Goal: Task Accomplishment & Management: Use online tool/utility

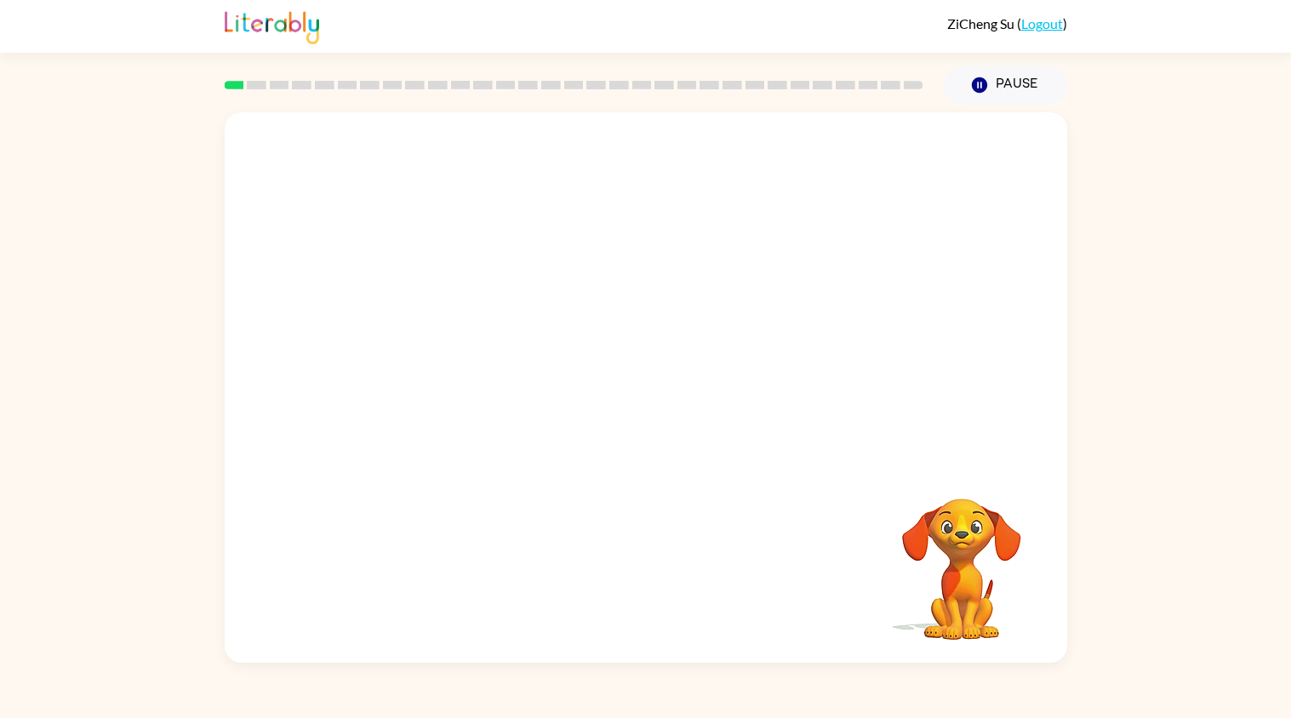
click at [514, 254] on div at bounding box center [646, 287] width 842 height 351
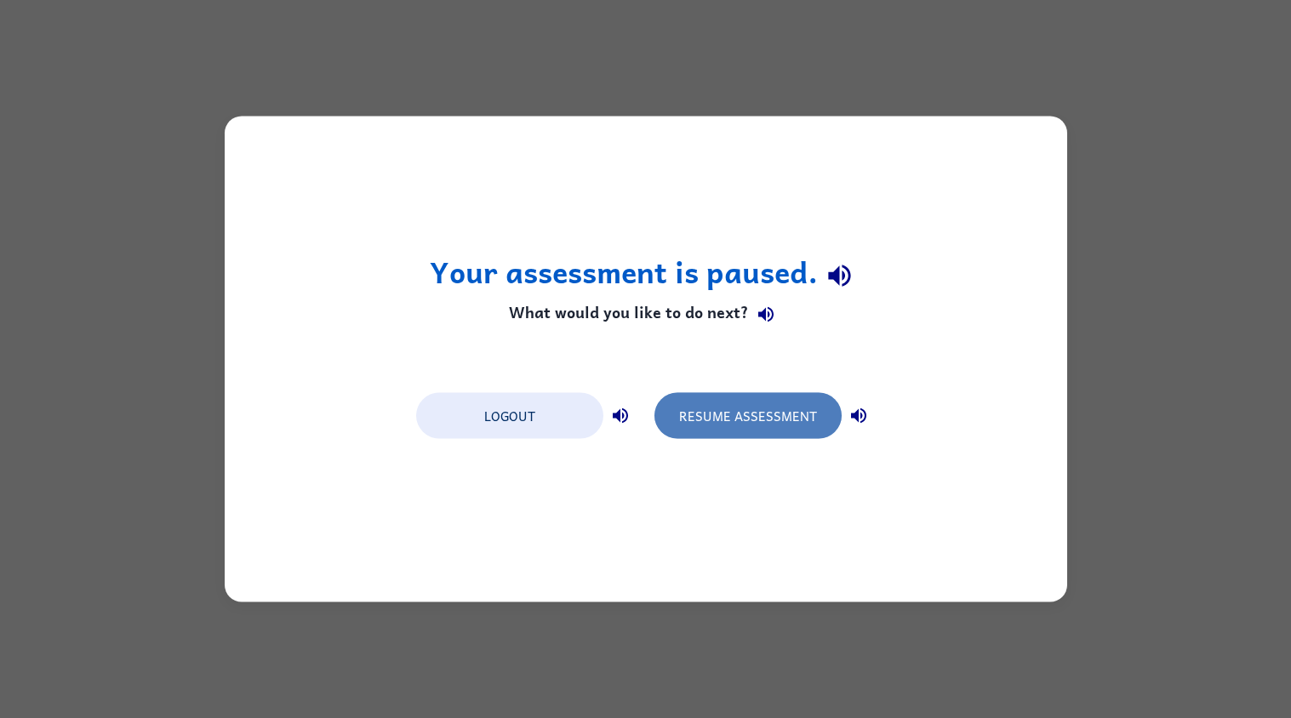
click at [694, 419] on button "Resume Assessment" at bounding box center [747, 416] width 187 height 46
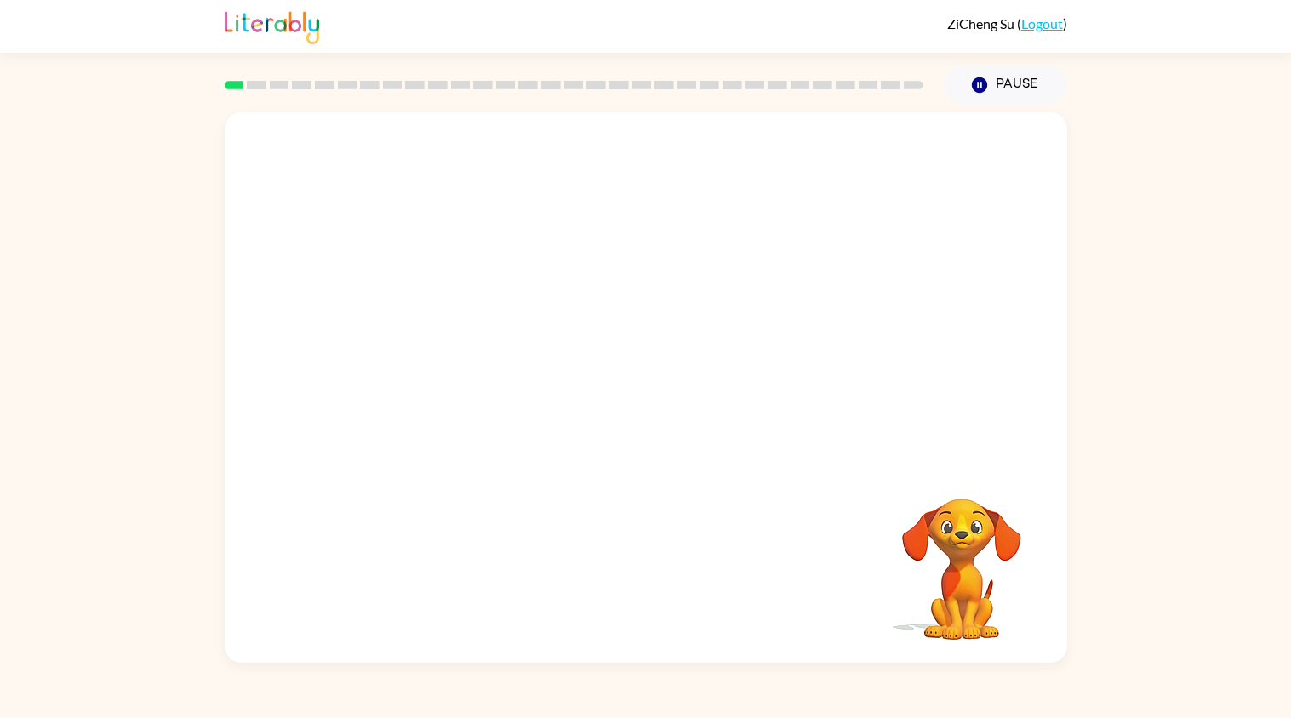
click at [594, 297] on video "Your browser must support playing .mp4 files to use Literably. Please try using…" at bounding box center [646, 287] width 842 height 351
click at [655, 396] on div at bounding box center [645, 396] width 109 height 62
click at [655, 396] on icon "button" at bounding box center [646, 396] width 30 height 30
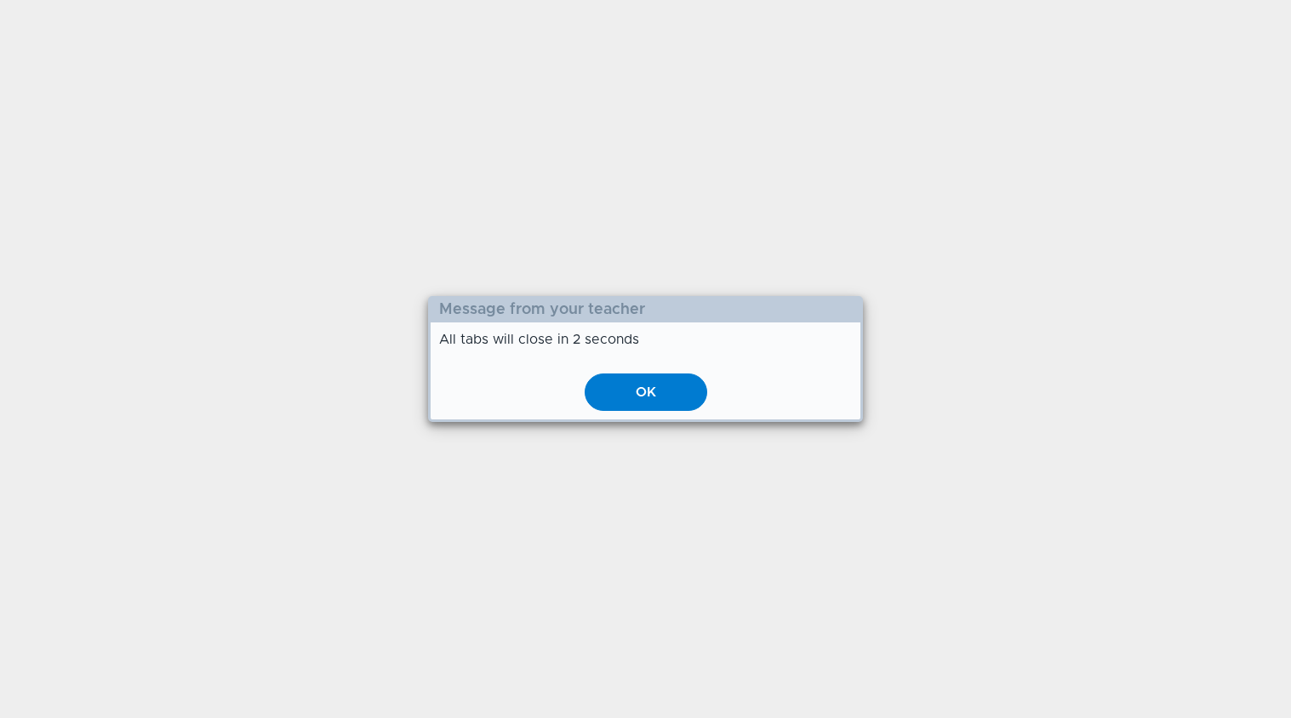
click at [671, 403] on div "OK" at bounding box center [646, 392] width 123 height 37
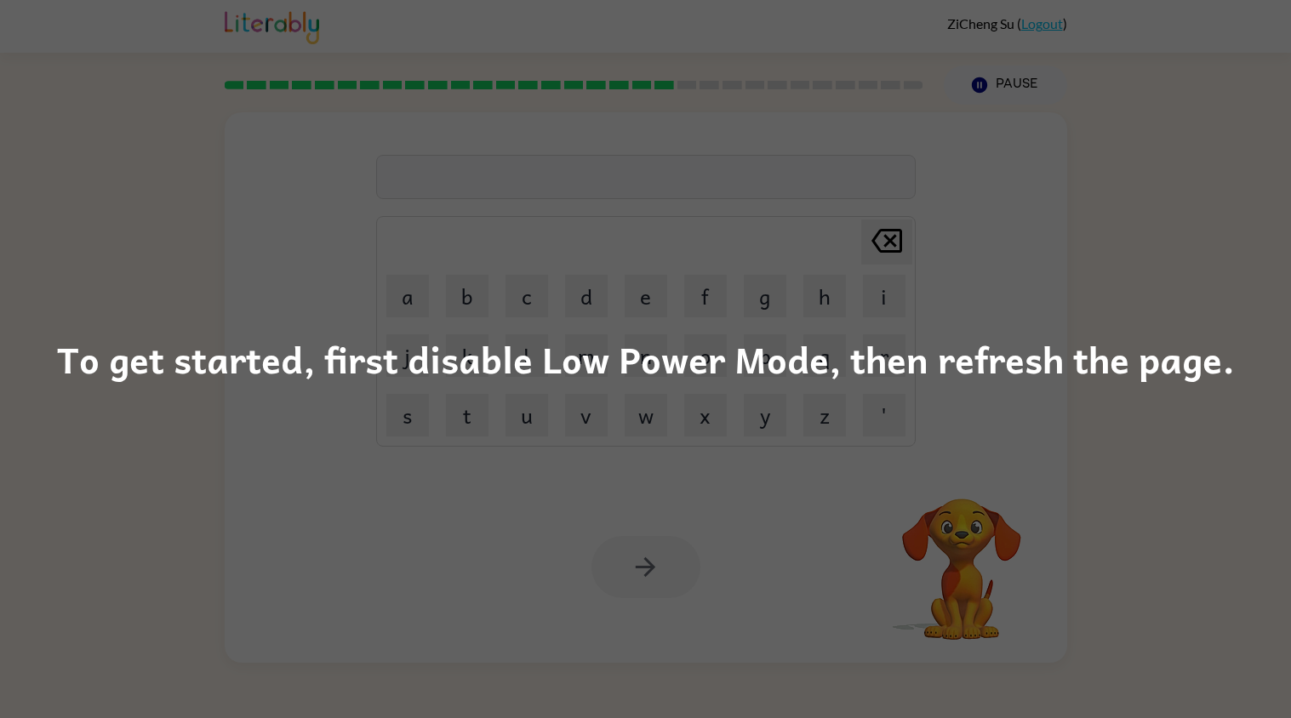
click at [717, 486] on div "To get started, first disable Low Power Mode, then refresh the page." at bounding box center [645, 359] width 1291 height 718
